Goal: Transaction & Acquisition: Purchase product/service

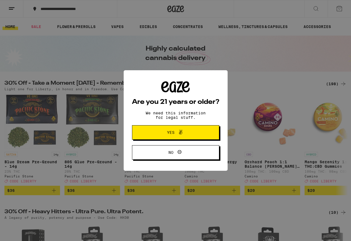
click at [167, 134] on span "Yes" at bounding box center [170, 132] width 7 height 4
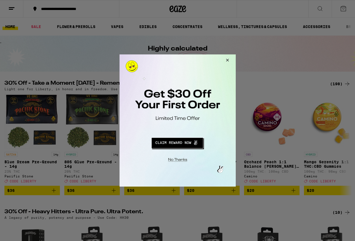
click at [228, 59] on button "Close Modal" at bounding box center [226, 60] width 15 height 13
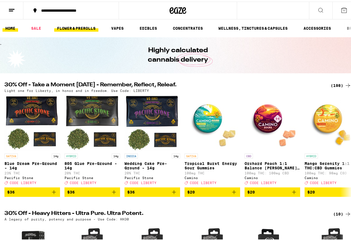
click at [75, 27] on link "FLOWER & PREROLLS" at bounding box center [76, 26] width 44 height 7
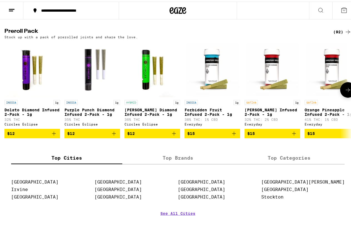
scroll to position [472, 0]
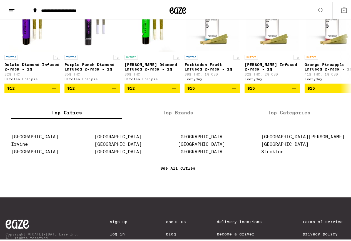
click at [168, 185] on link "See All Cities" at bounding box center [177, 174] width 35 height 21
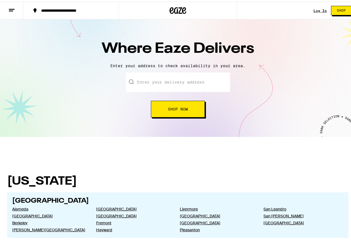
click at [141, 79] on input "text" at bounding box center [178, 80] width 104 height 19
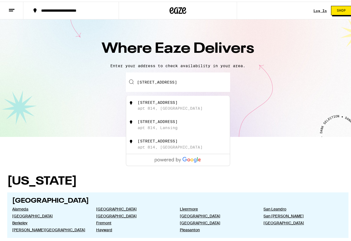
click at [159, 109] on div "apt 814, [GEOGRAPHIC_DATA]" at bounding box center [169, 106] width 65 height 4
type input "[STREET_ADDRESS]"
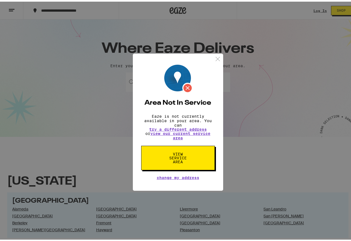
click at [214, 57] on img at bounding box center [217, 57] width 7 height 7
